Goal: Information Seeking & Learning: Check status

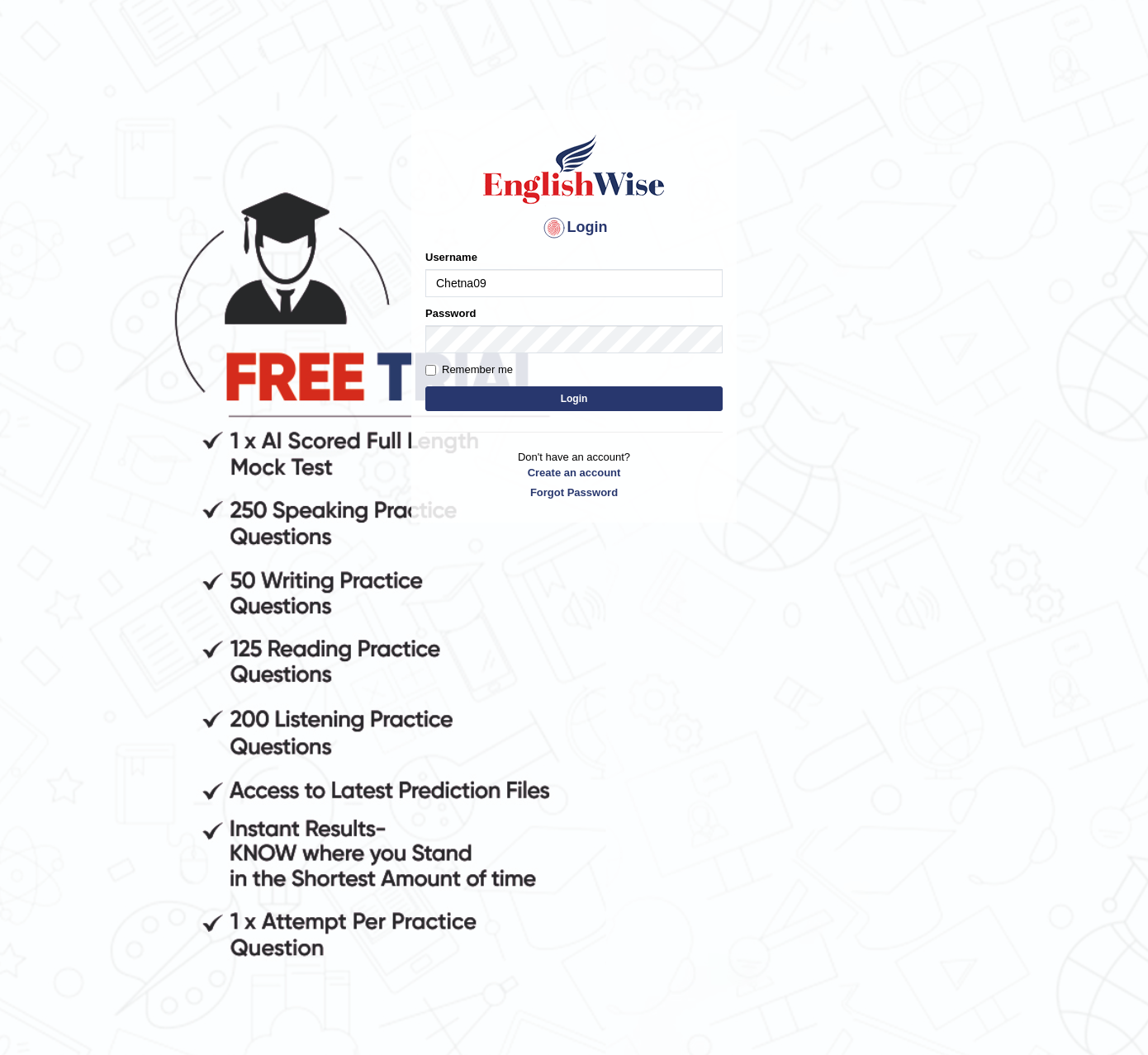
type input "Chetna09"
click at [426, 387] on button "Login" at bounding box center [574, 399] width 298 height 25
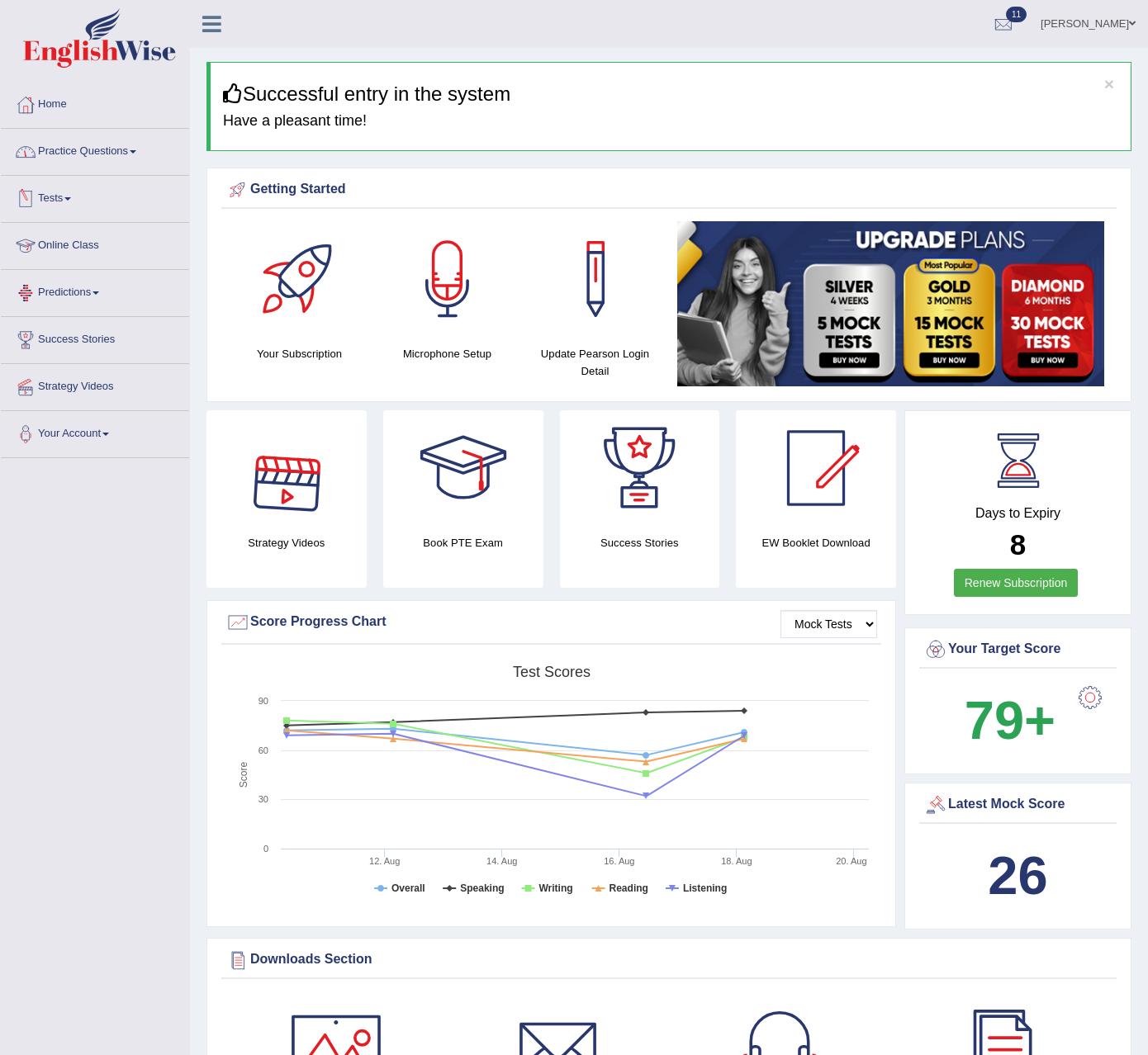
click at [93, 148] on link "Practice Questions" at bounding box center [94, 149] width 188 height 41
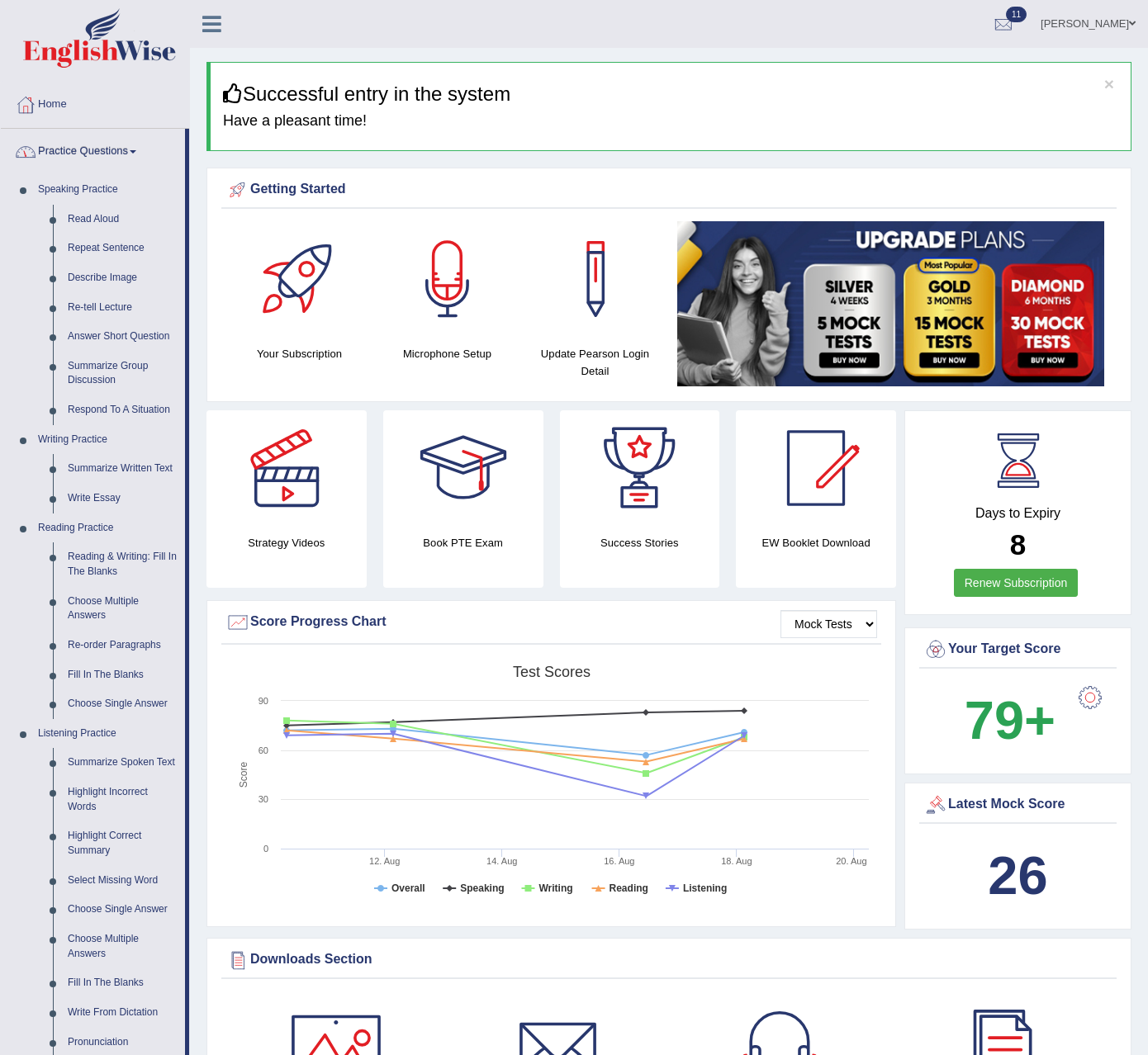
click at [91, 148] on link "Practice Questions" at bounding box center [93, 149] width 184 height 41
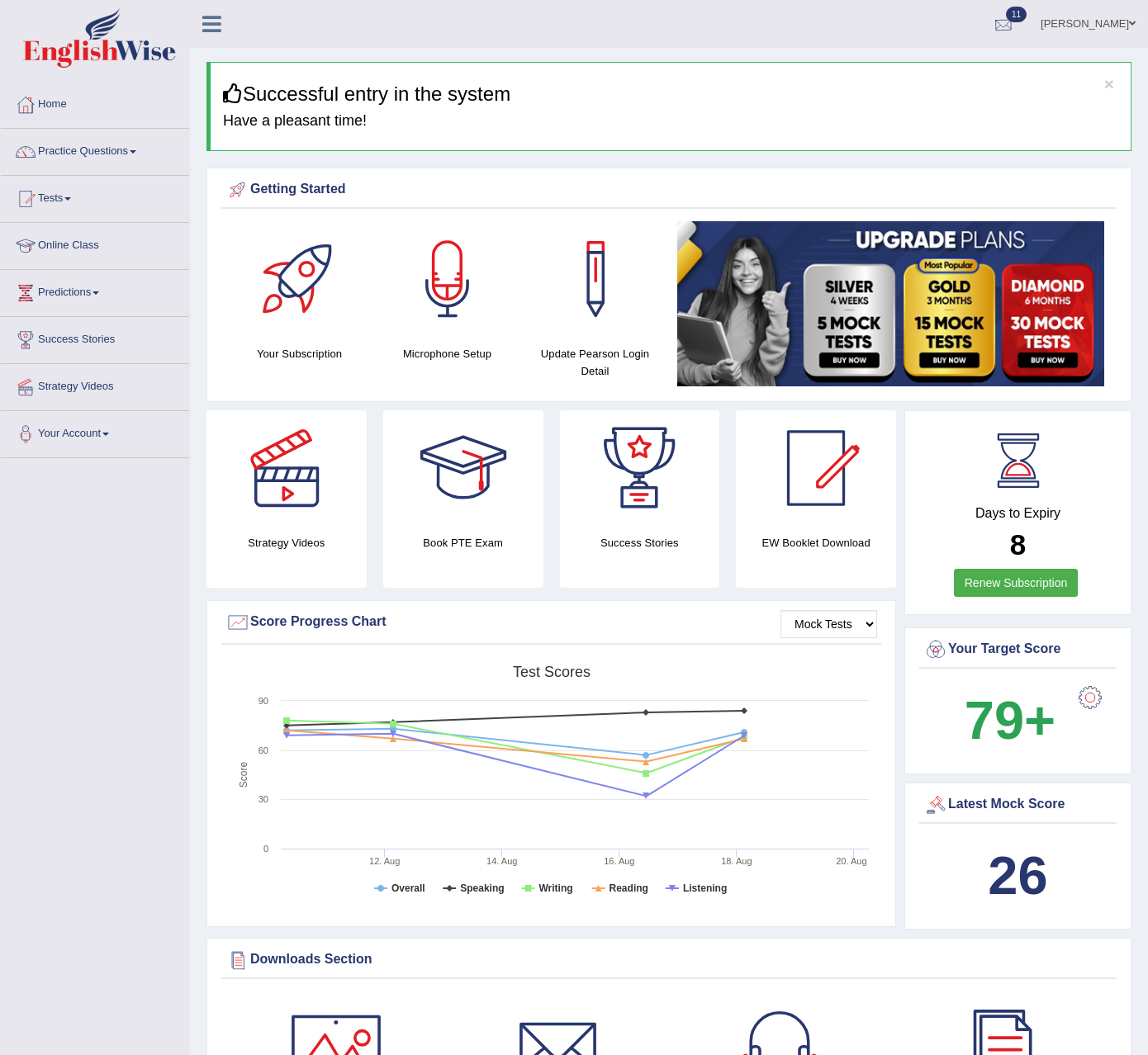
click at [992, 20] on div at bounding box center [1004, 25] width 25 height 25
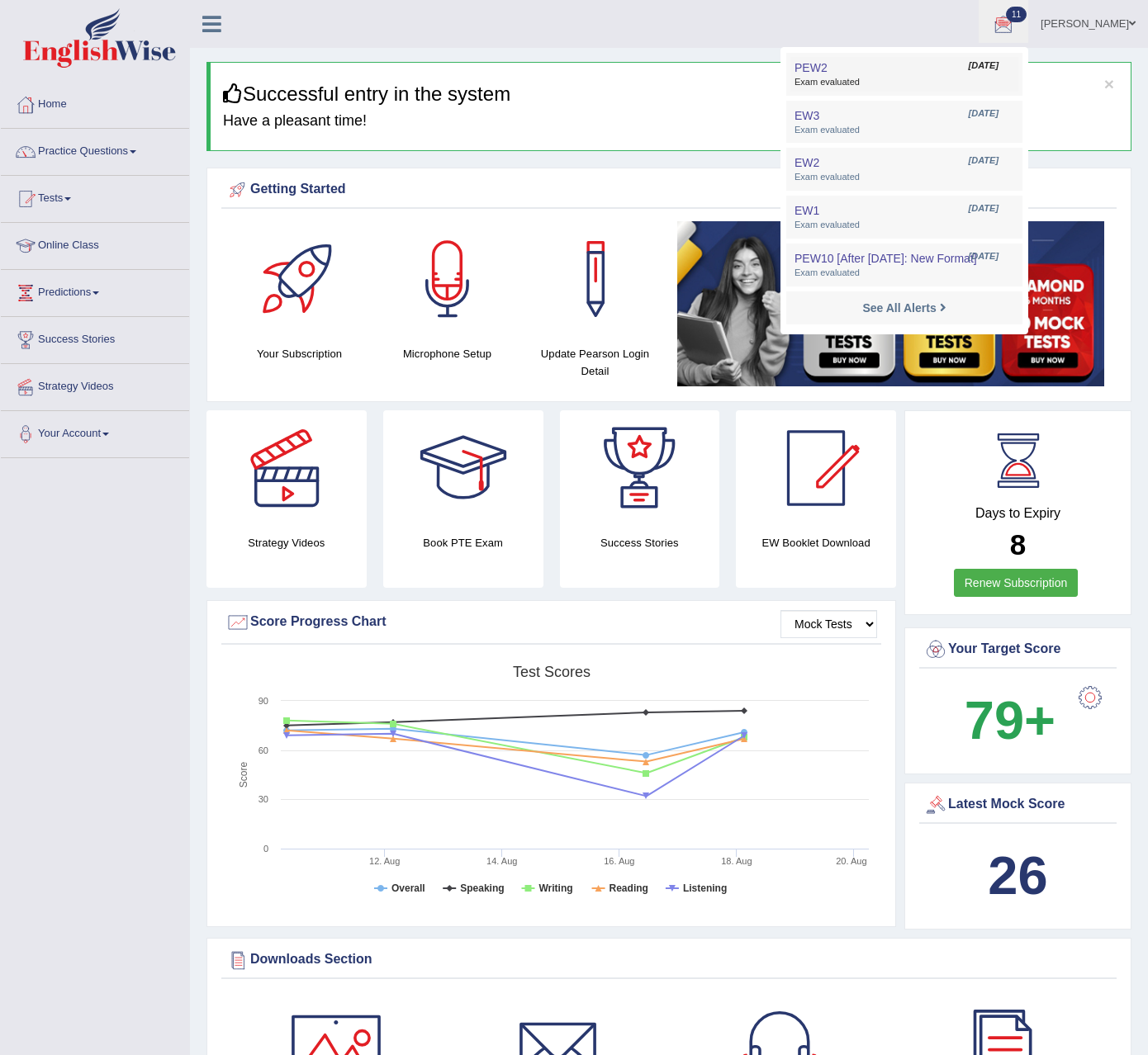
click at [916, 60] on link "PEW2 Aug 20, 2025 Exam evaluated" at bounding box center [904, 74] width 228 height 35
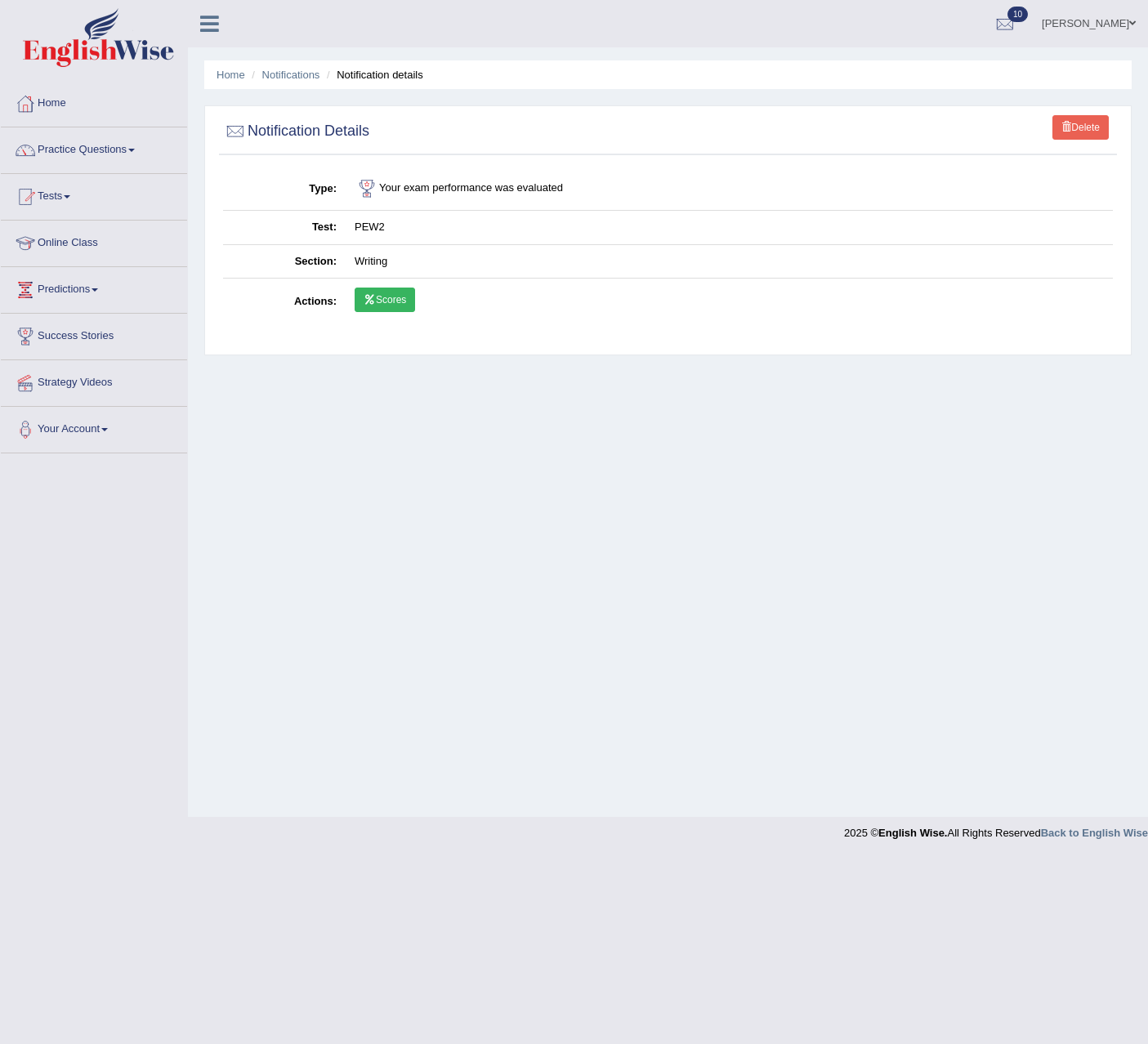
click at [376, 298] on link "Scores" at bounding box center [384, 300] width 61 height 25
click at [1079, 20] on link "[PERSON_NAME]" at bounding box center [1088, 21] width 118 height 43
click at [1039, 212] on link "Log out" at bounding box center [1058, 213] width 176 height 37
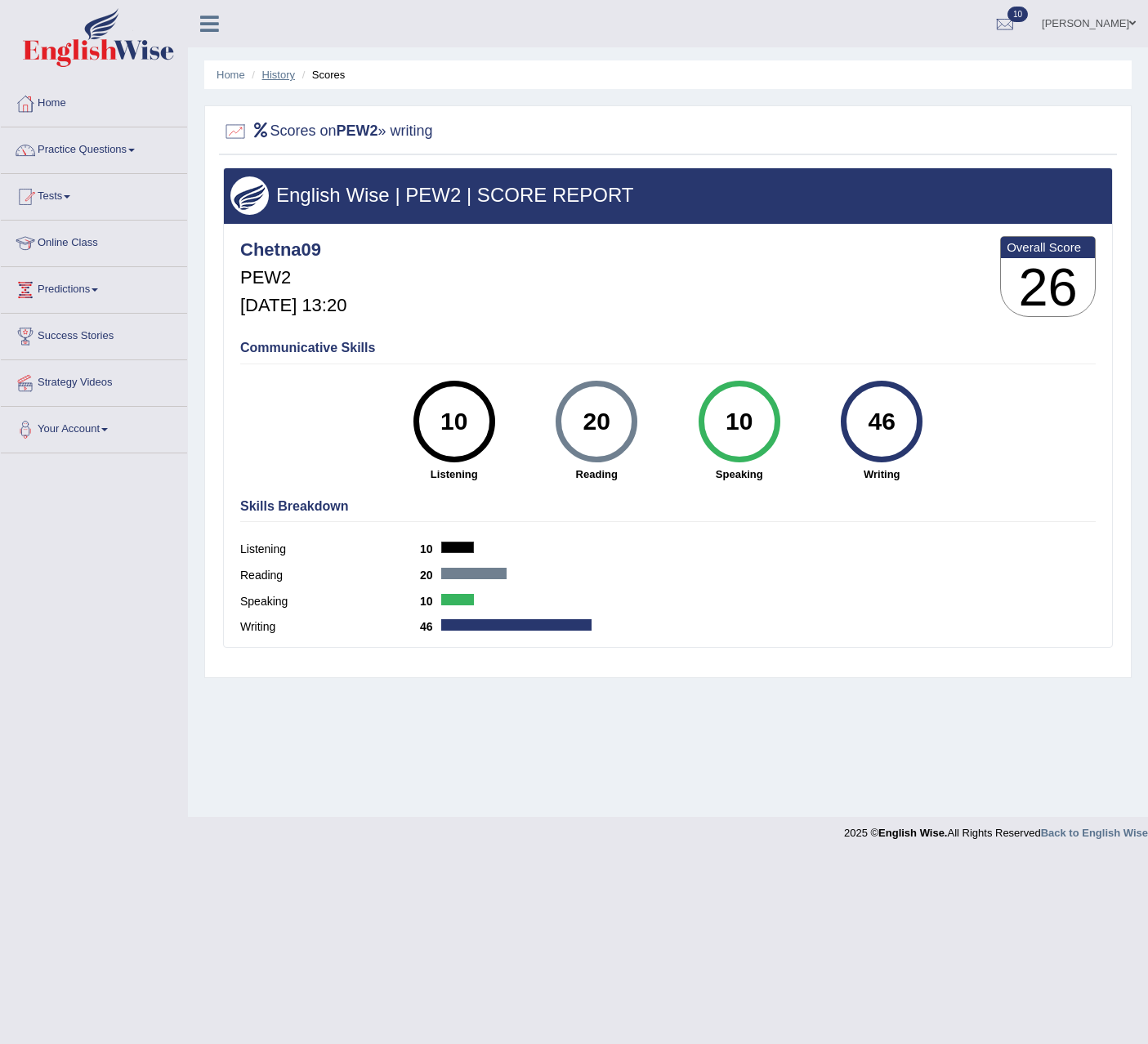
click at [287, 74] on link "History" at bounding box center [279, 75] width 33 height 12
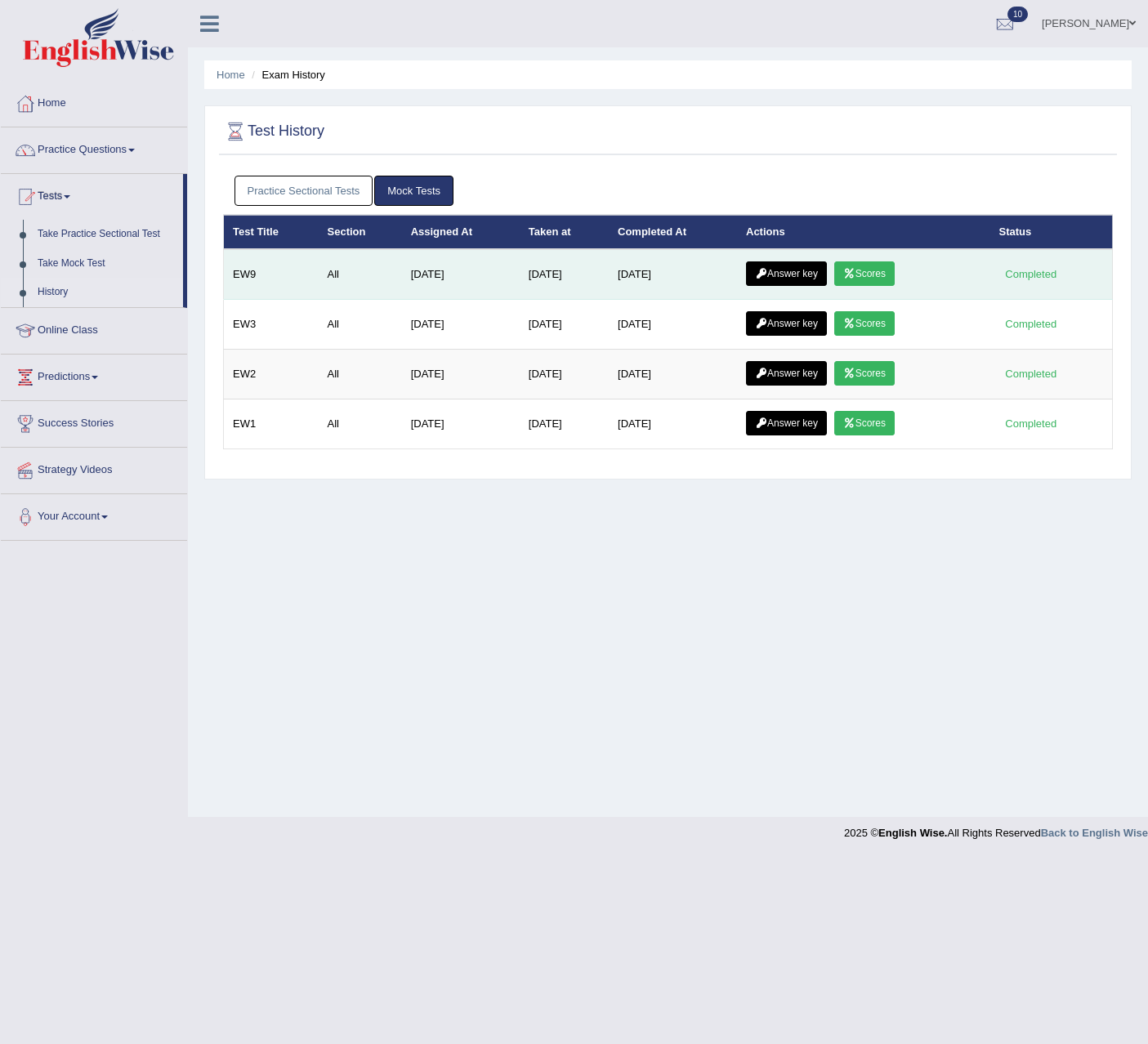
click at [804, 275] on link "Answer key" at bounding box center [786, 274] width 81 height 25
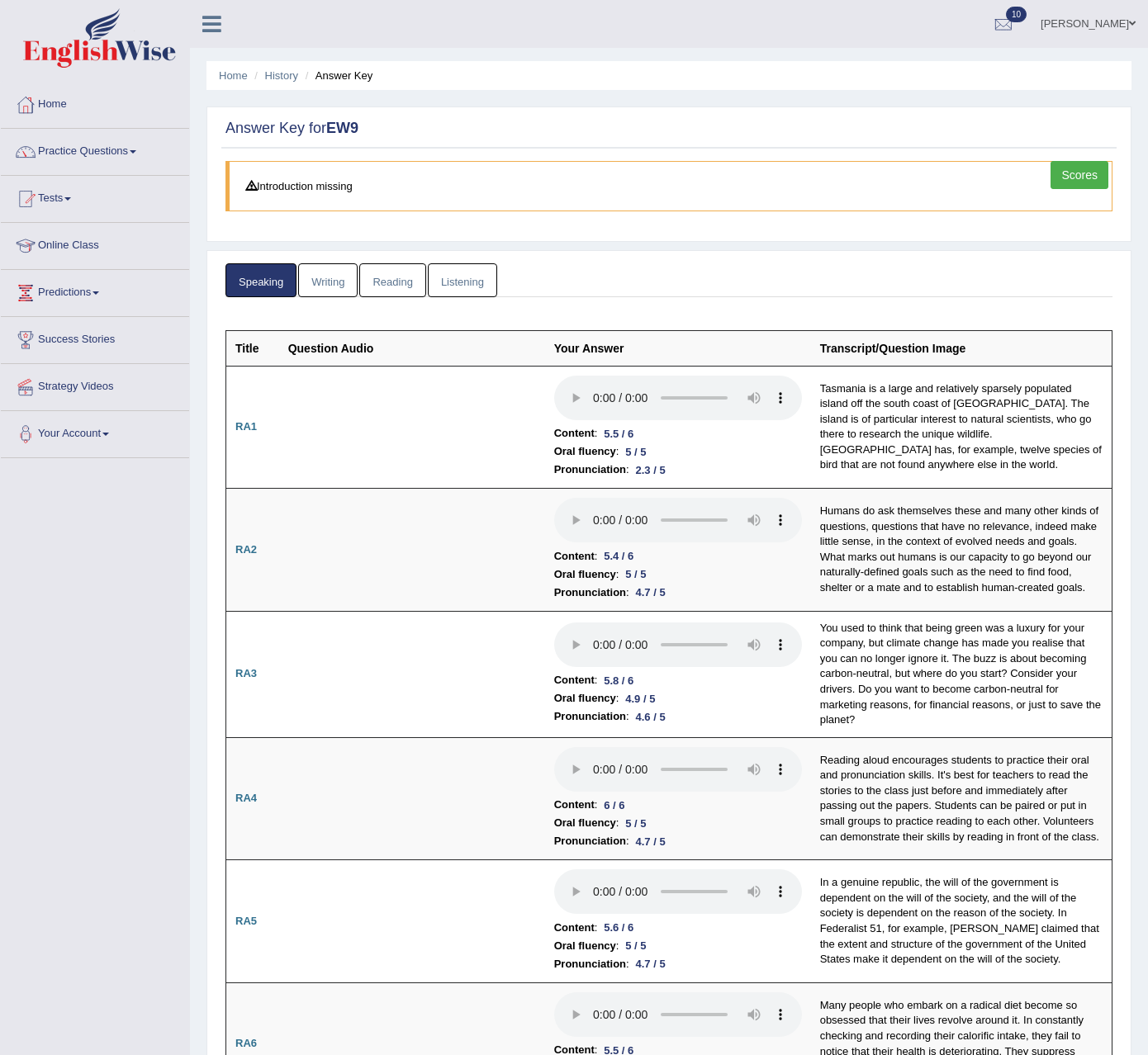
drag, startPoint x: 283, startPoint y: 76, endPoint x: 293, endPoint y: 102, distance: 27.9
click at [283, 76] on link "History" at bounding box center [282, 76] width 33 height 13
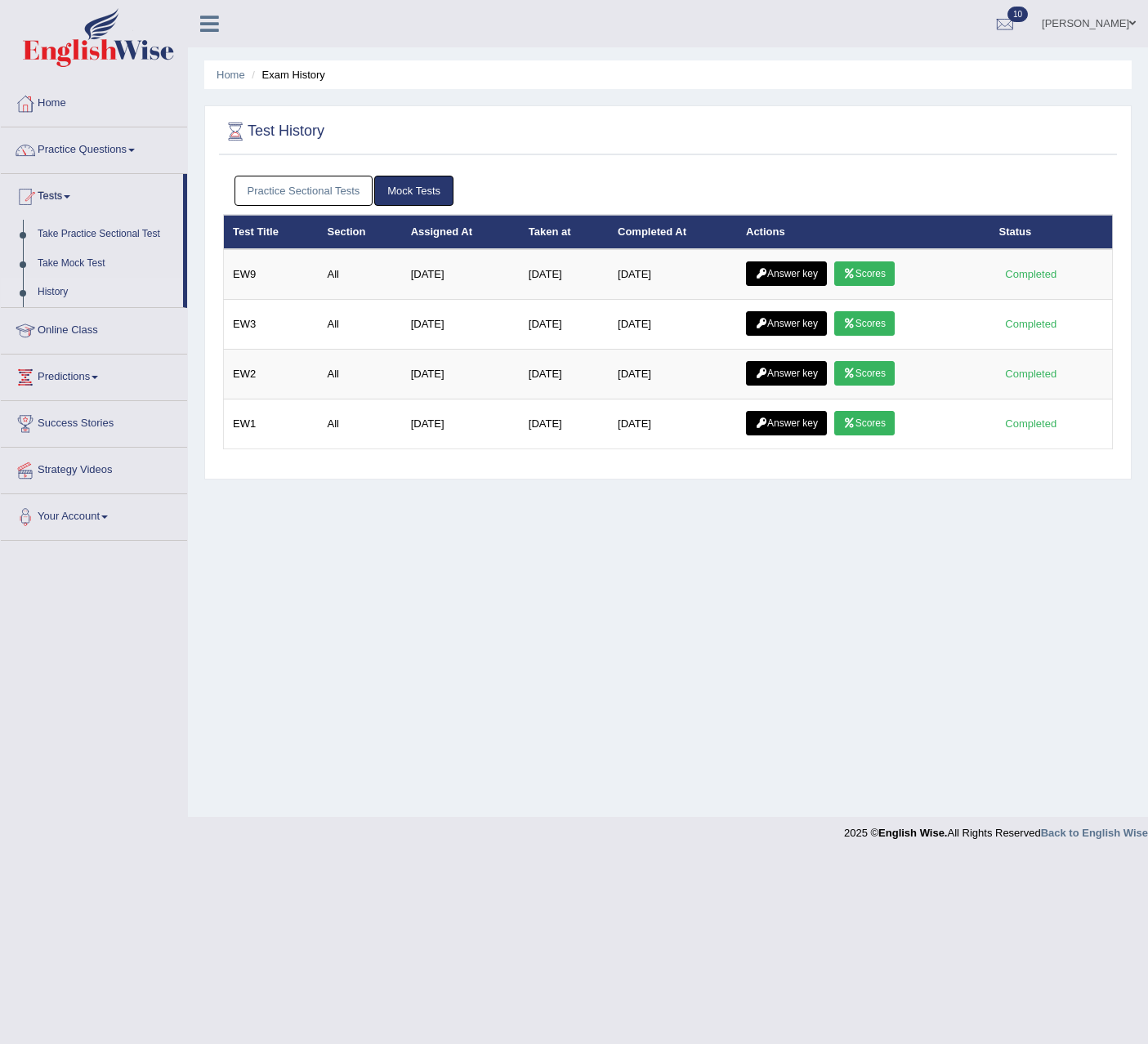
click at [279, 187] on link "Practice Sectional Tests" at bounding box center [304, 190] width 139 height 30
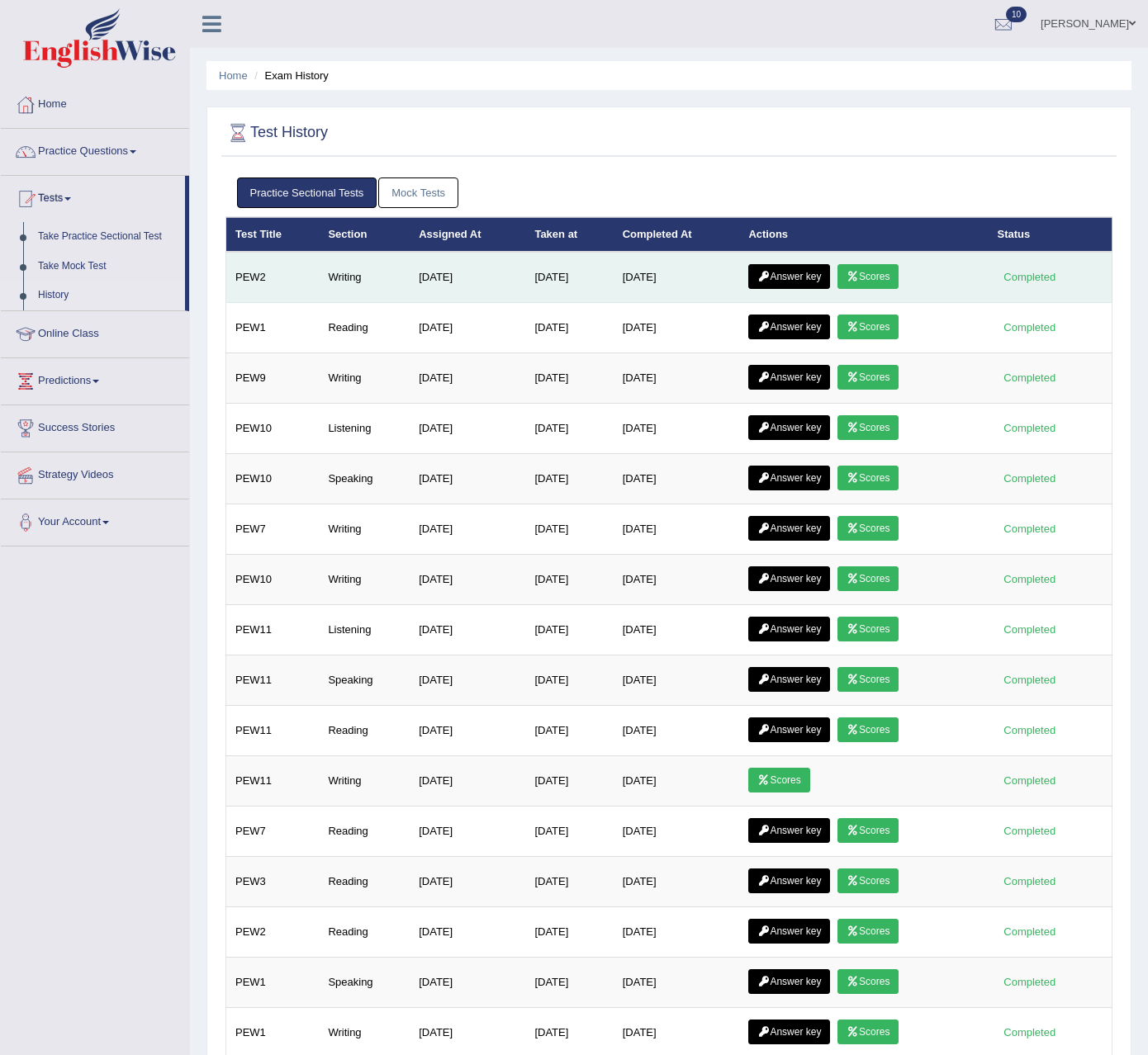
click at [811, 275] on link "Answer key" at bounding box center [789, 277] width 82 height 25
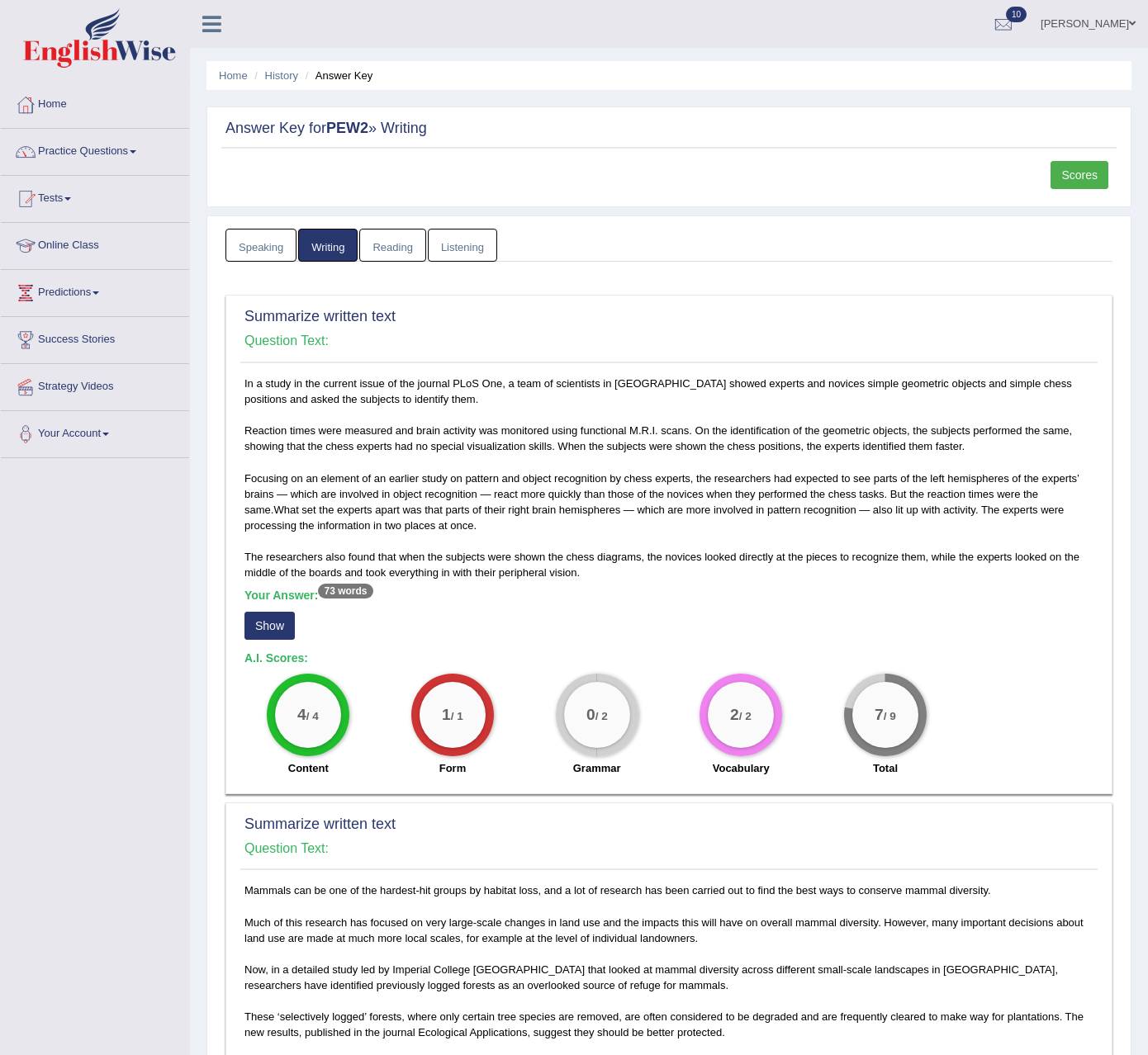
click at [276, 621] on button "Show" at bounding box center [270, 625] width 50 height 28
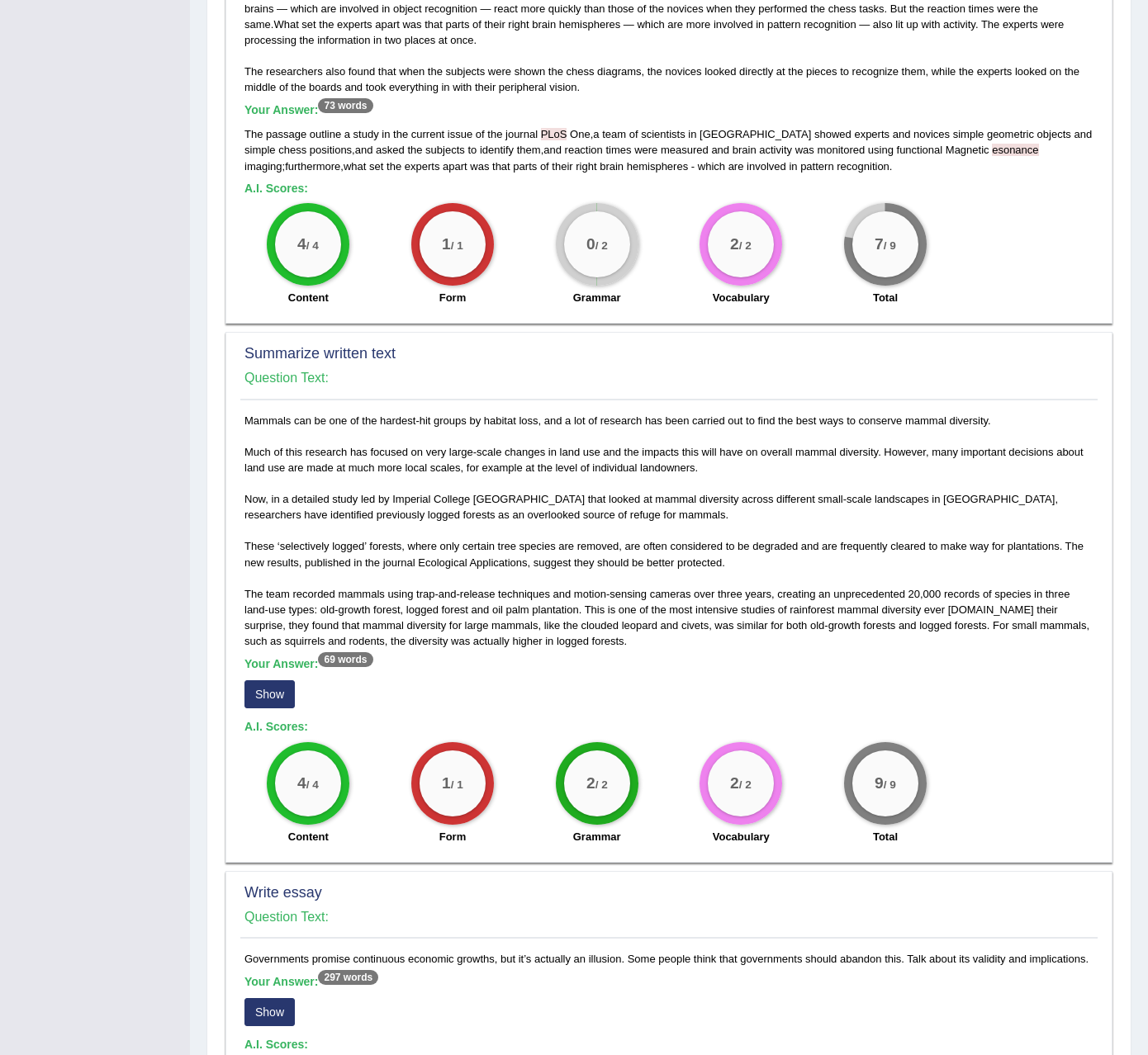
scroll to position [496, 0]
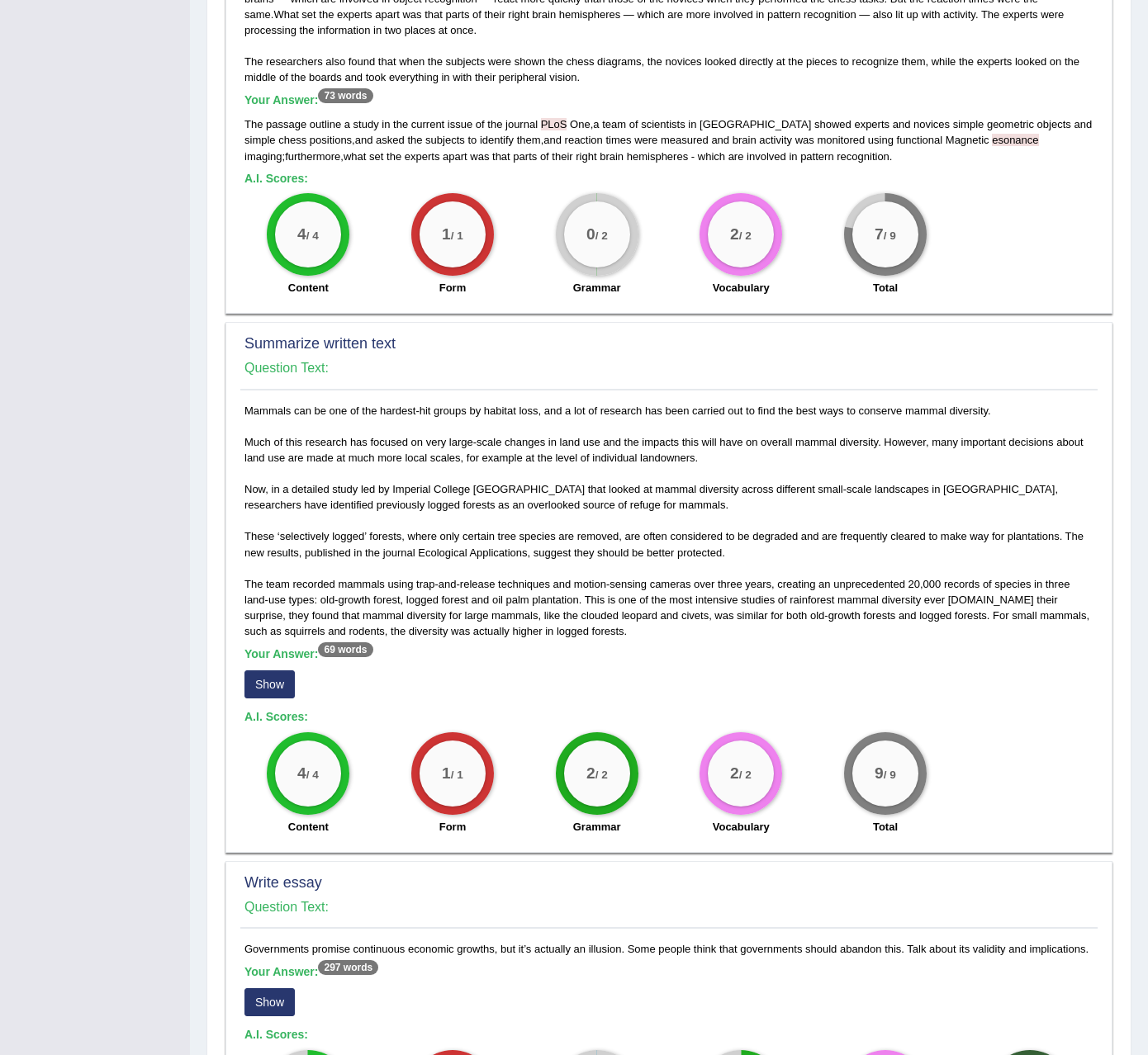
click at [280, 684] on button "Show" at bounding box center [270, 684] width 50 height 28
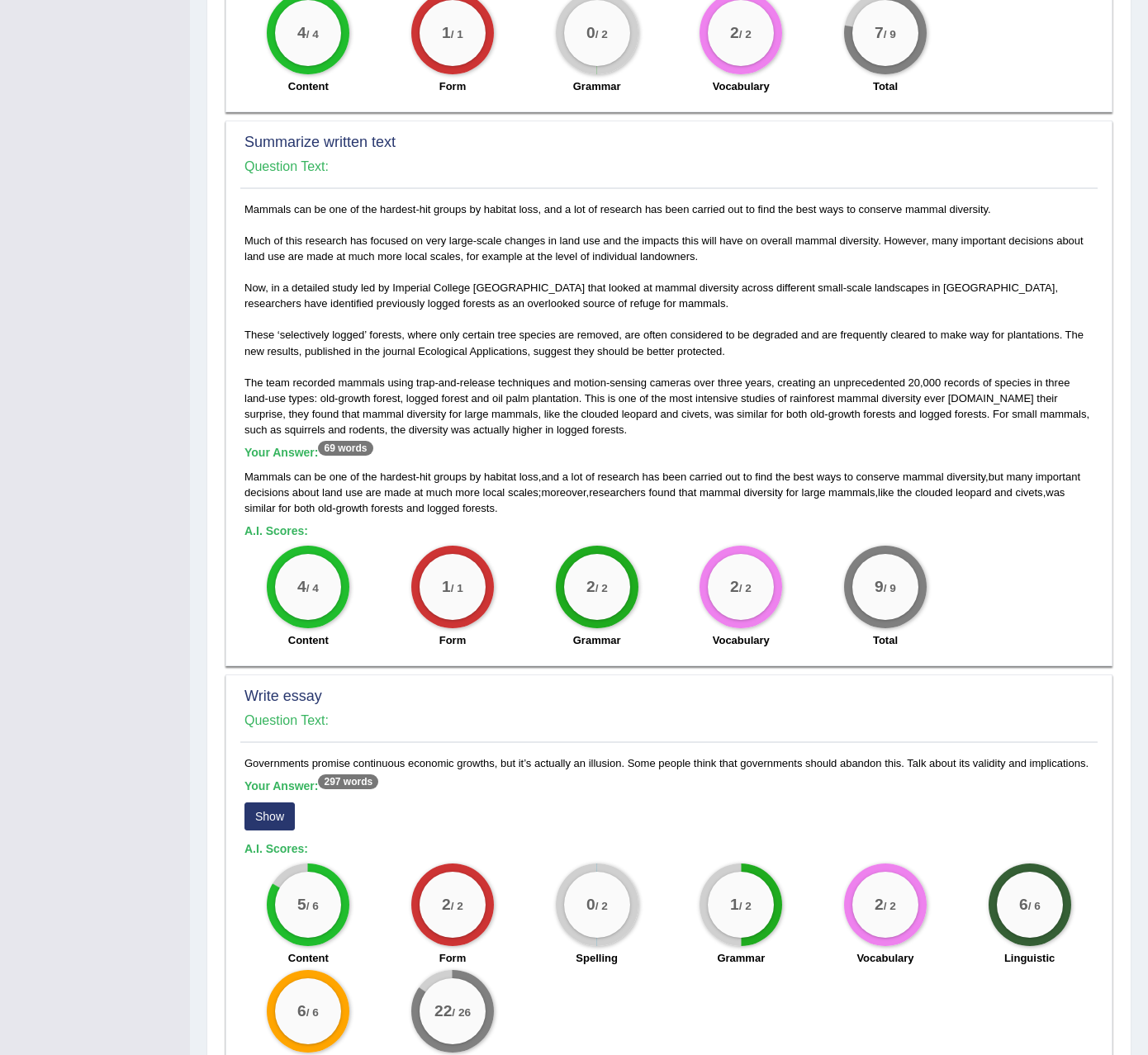
scroll to position [809, 0]
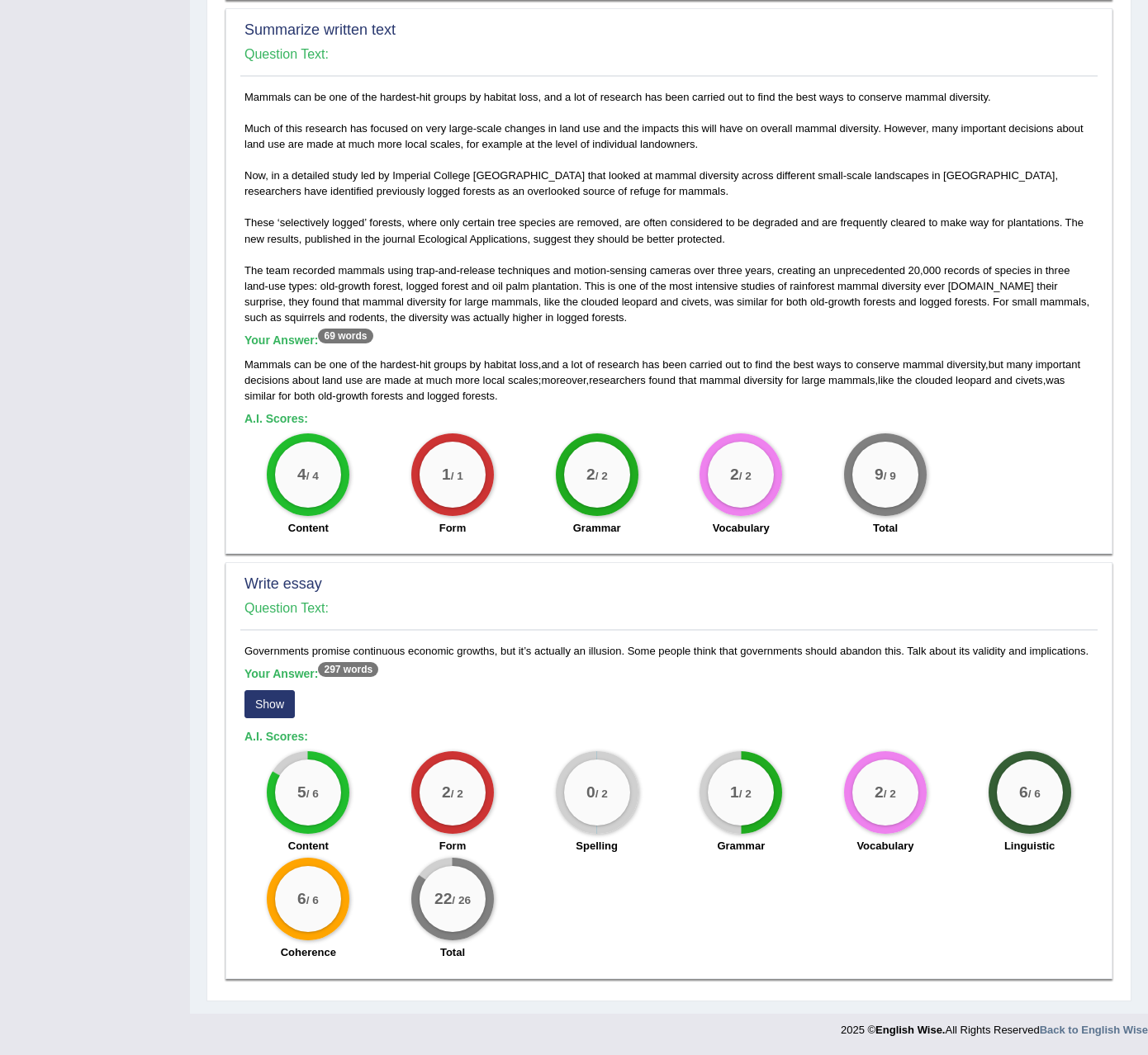
click at [270, 710] on button "Show" at bounding box center [270, 704] width 50 height 28
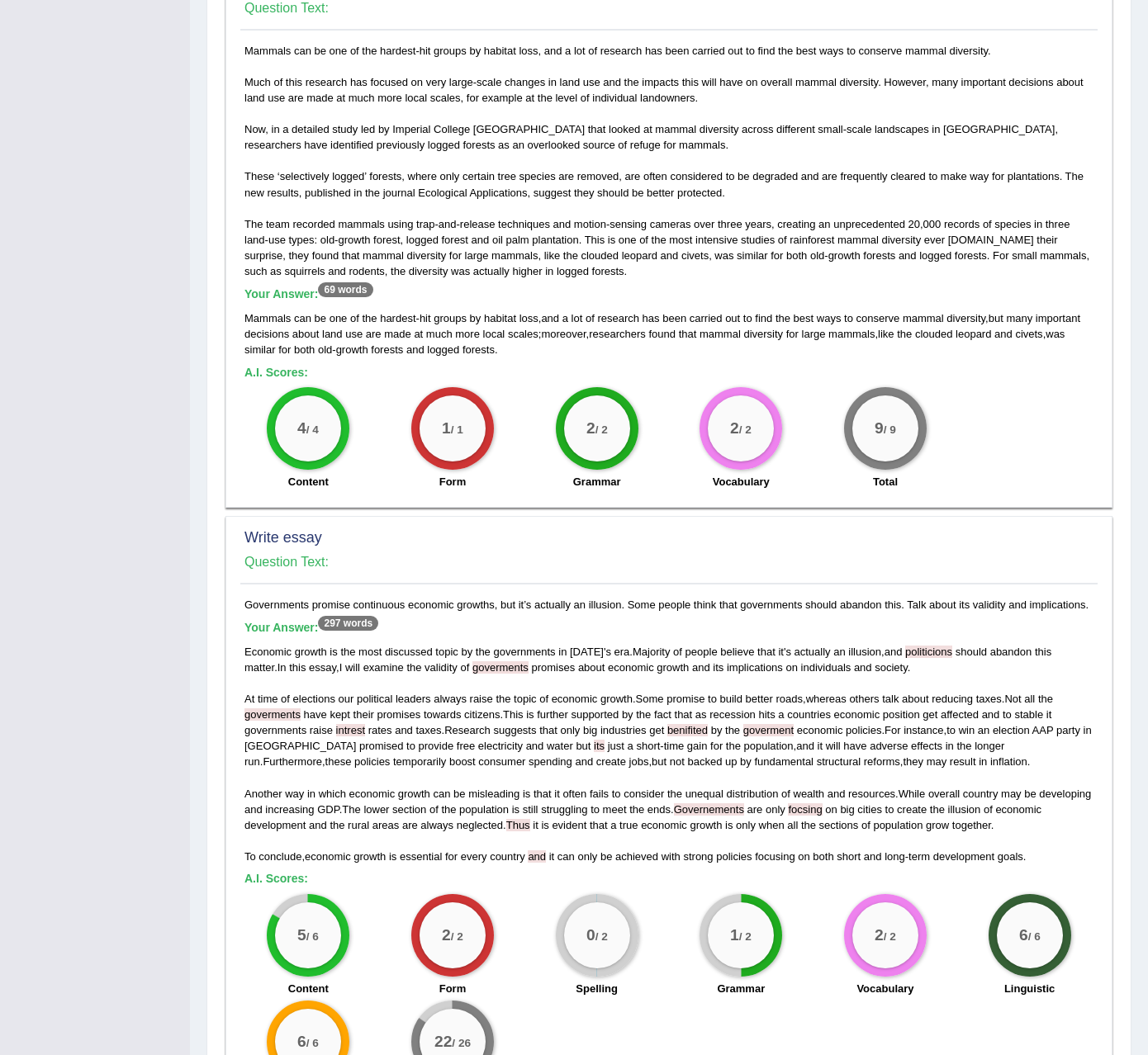
scroll to position [934, 0]
